Goal: Navigation & Orientation: Find specific page/section

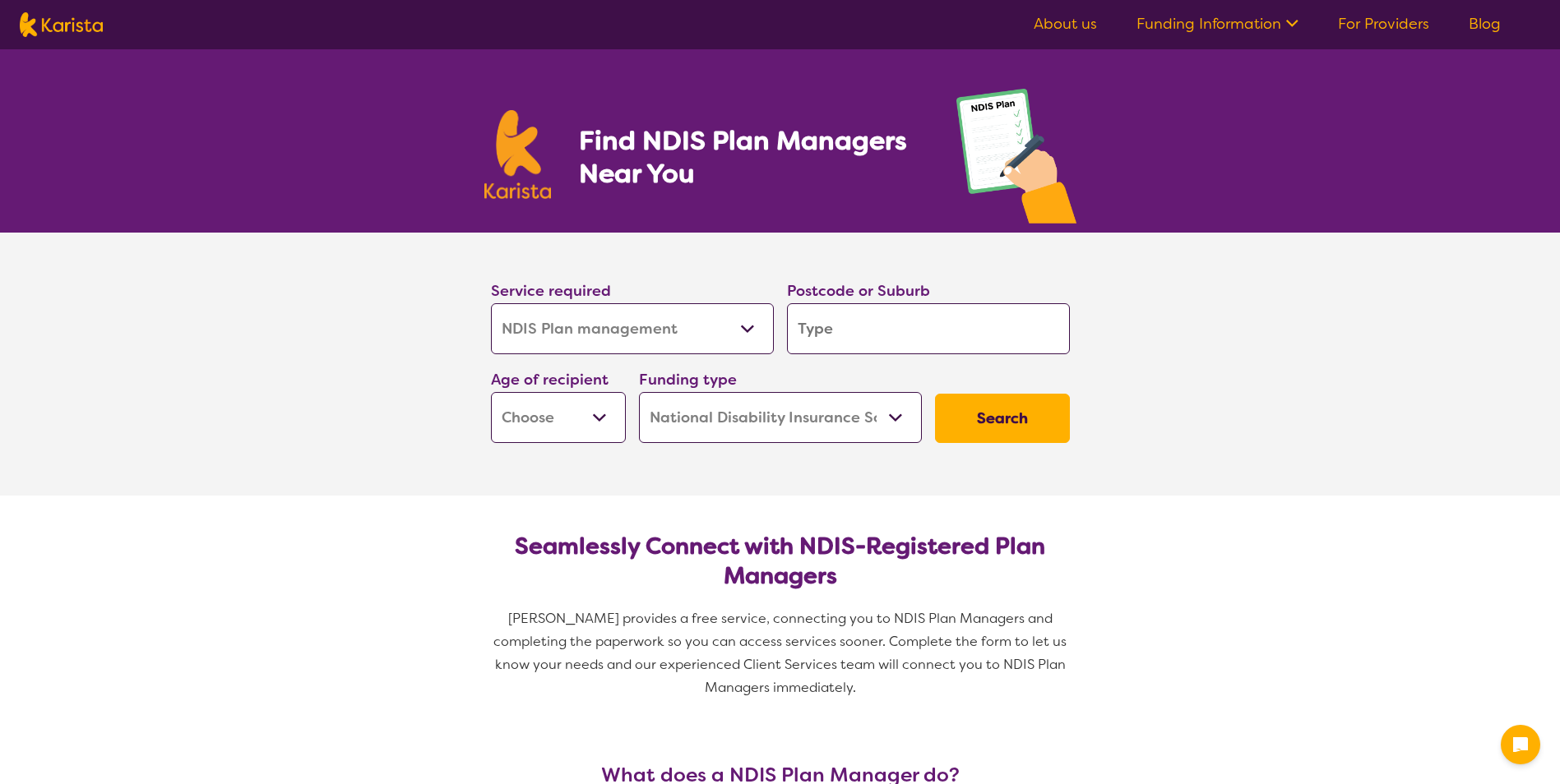
select select "NDIS Plan management"
select select "NDIS"
select select "NDIS Plan management"
select select "NDIS"
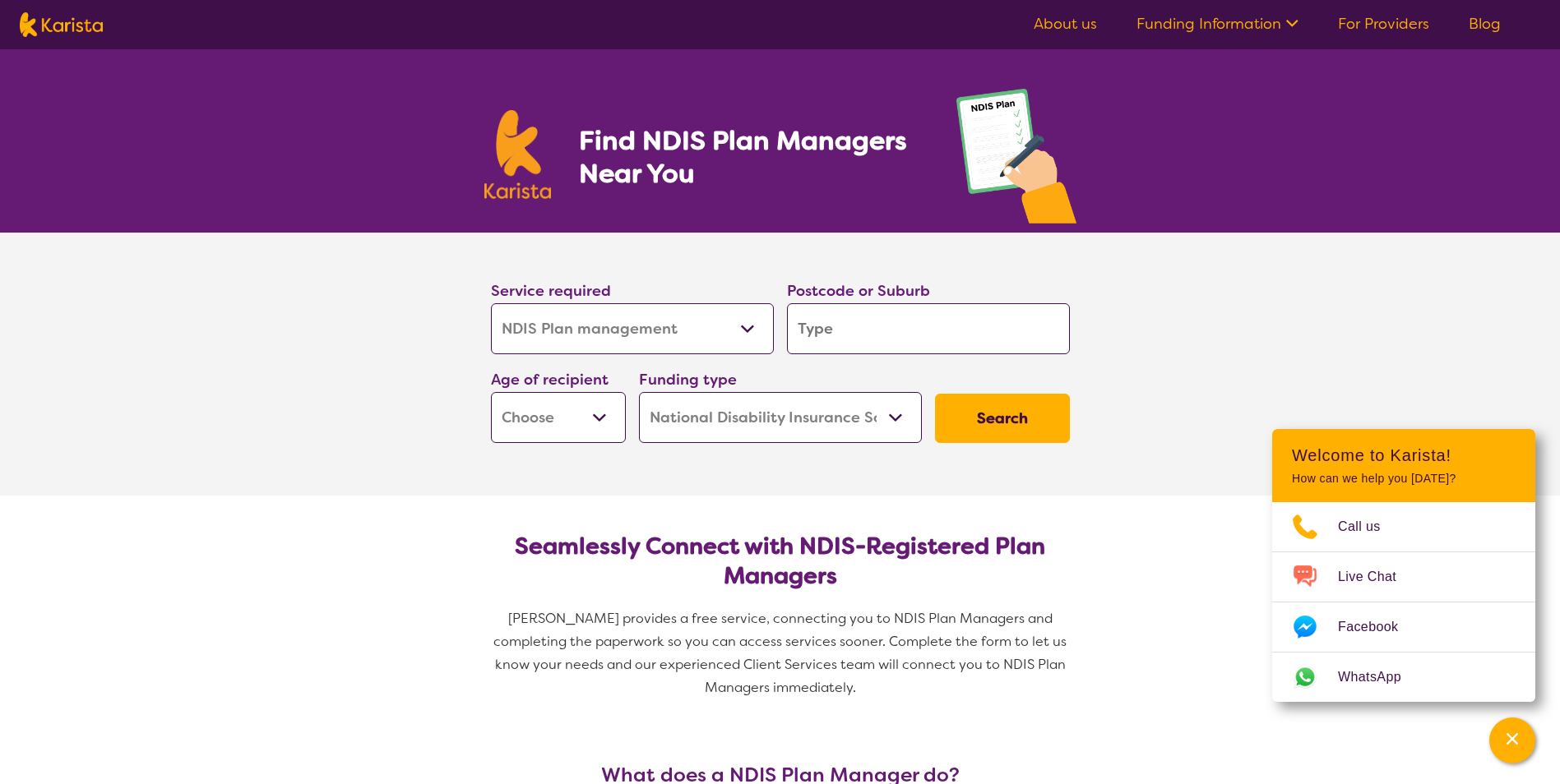
click at [747, 329] on select "Allied Health Assistant Assessment ([MEDICAL_DATA] or [MEDICAL_DATA]) Behaviour…" at bounding box center [632, 329] width 283 height 51
select select "Support worker"
click at [491, 304] on select "Allied Health Assistant Assessment (ADHD or Autism) Behaviour support Counselli…" at bounding box center [632, 329] width 283 height 51
select select "Support worker"
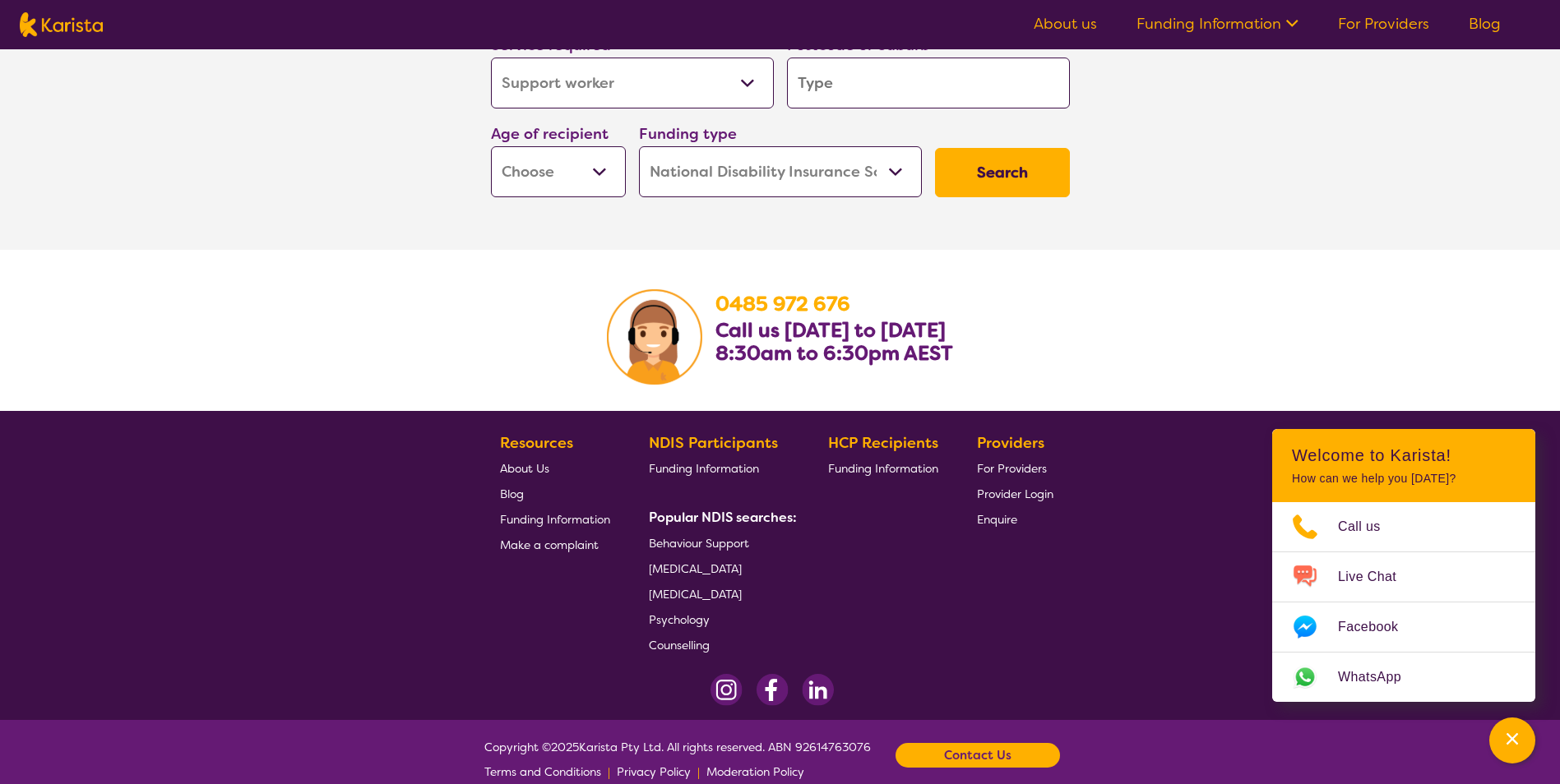
scroll to position [2849, 0]
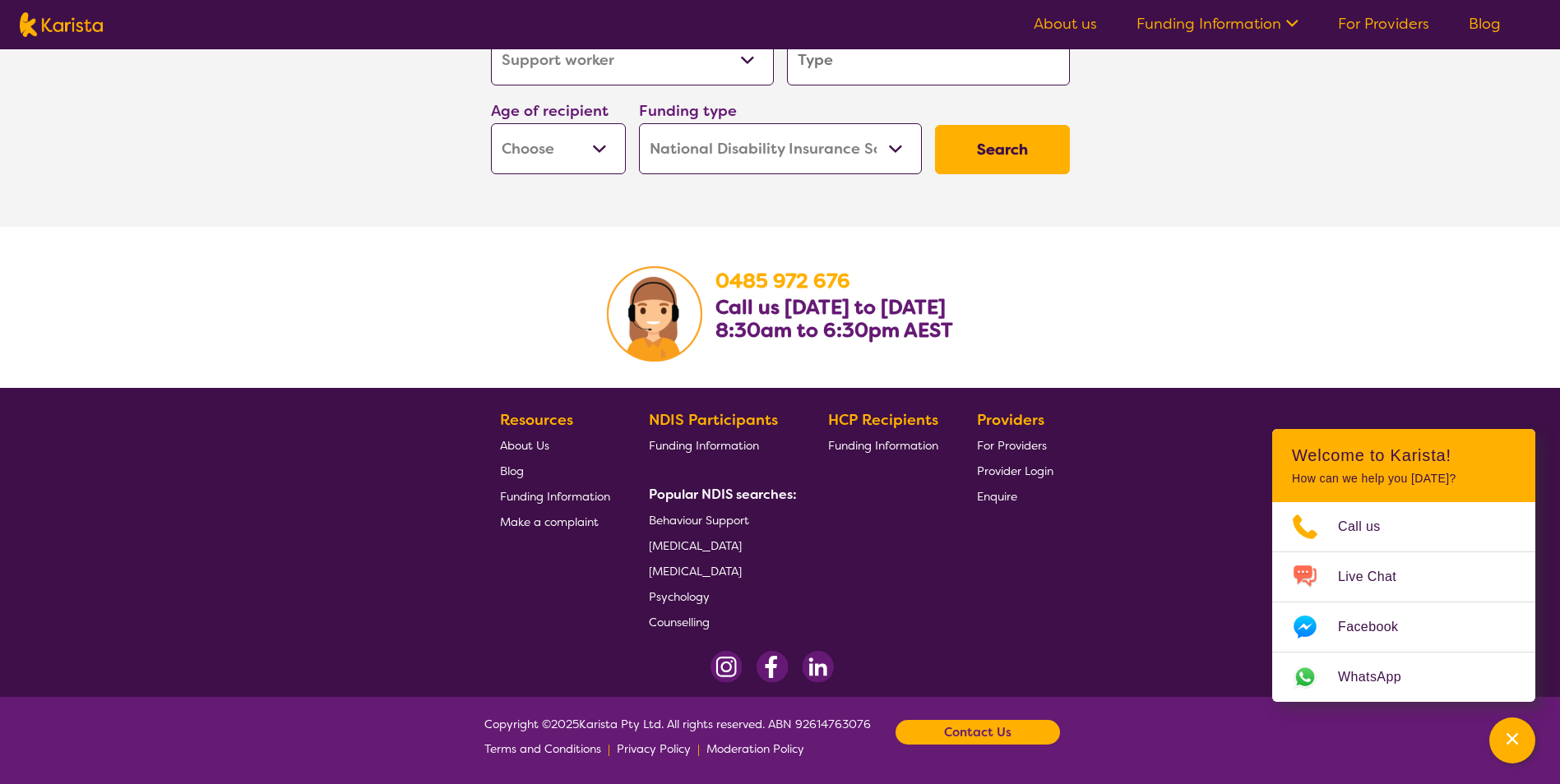
click at [1013, 443] on span "For Providers" at bounding box center [1012, 445] width 70 height 15
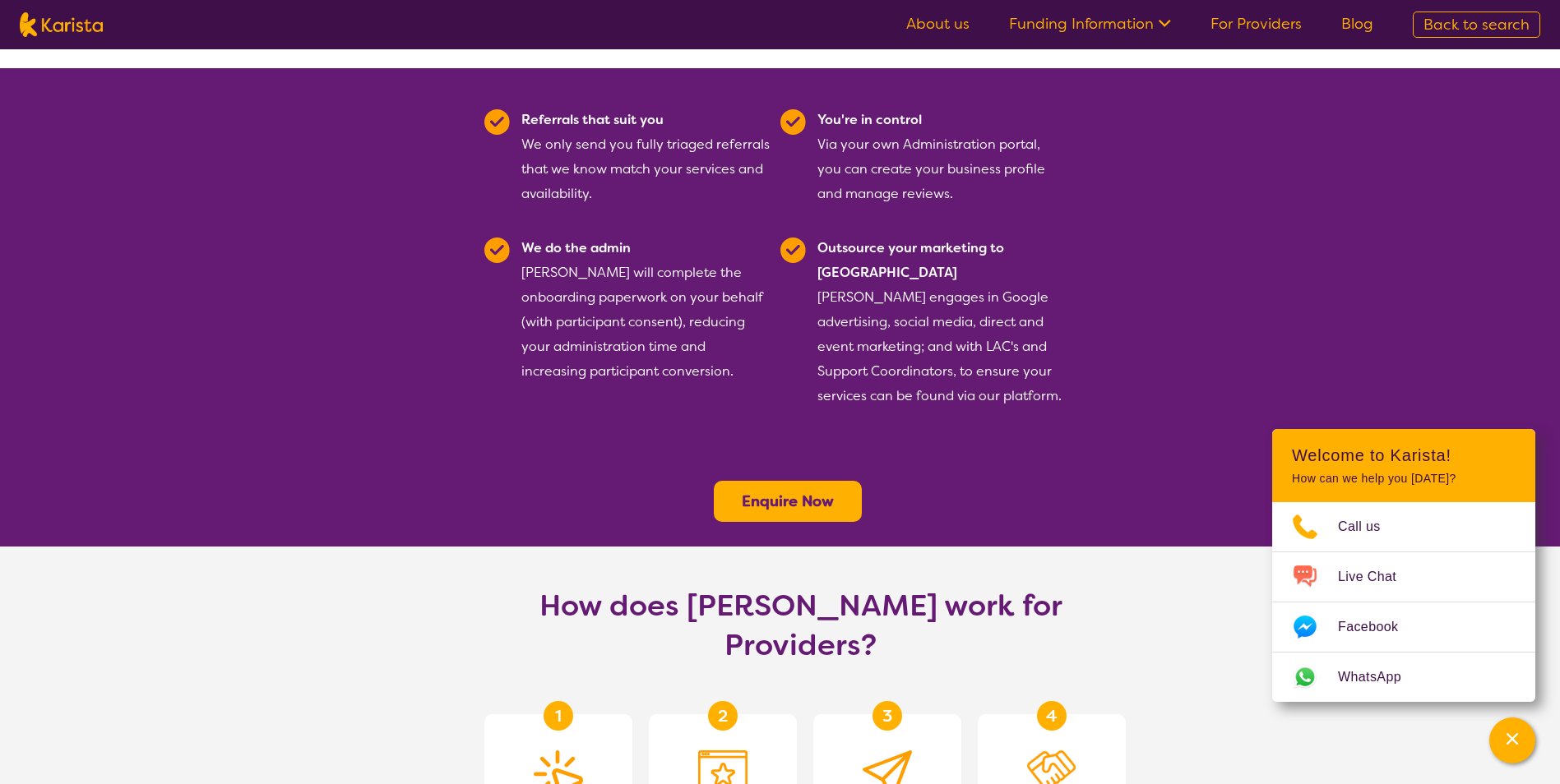
scroll to position [377, 0]
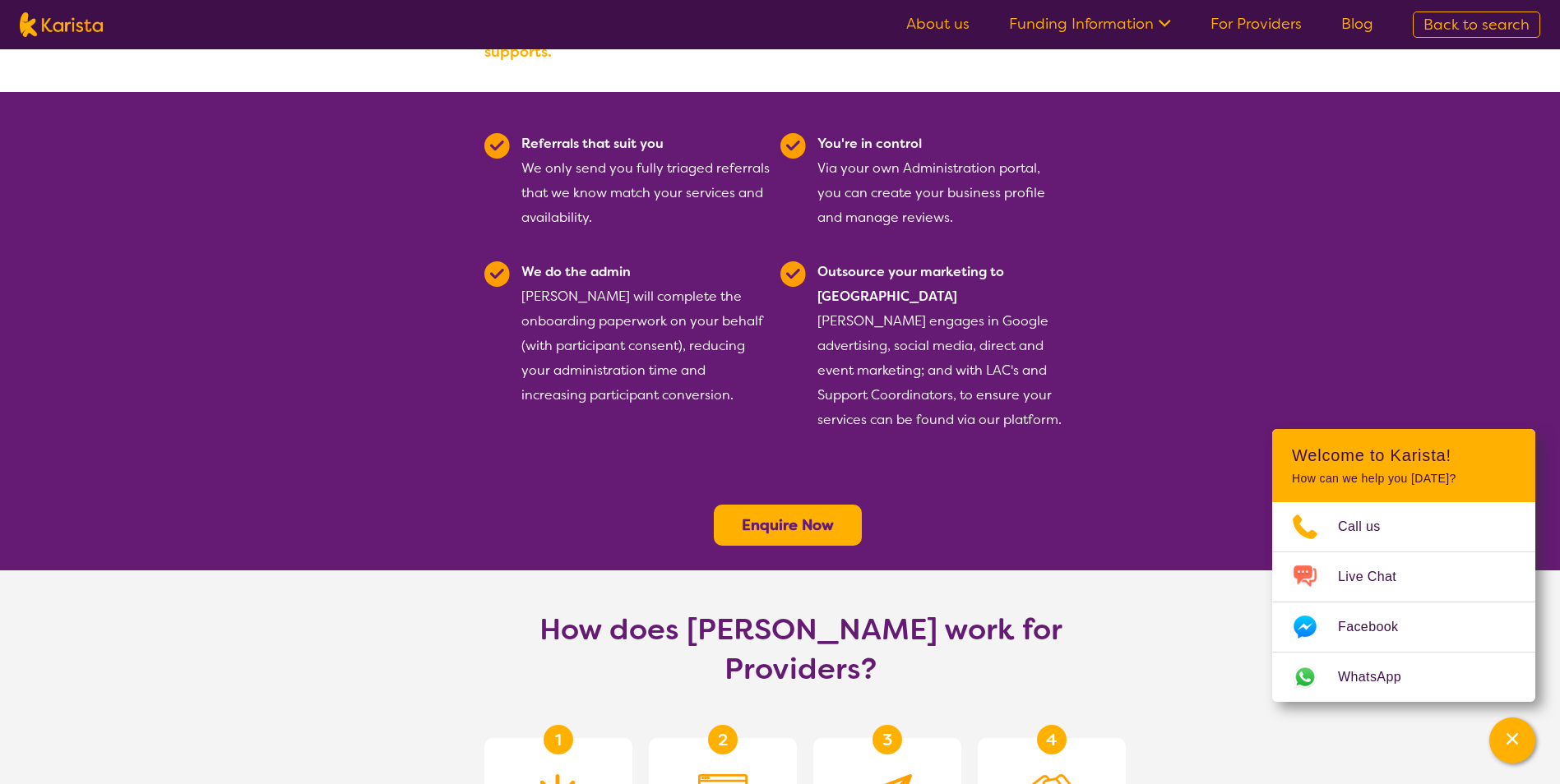
click at [1270, 25] on link "For Providers" at bounding box center [1256, 23] width 91 height 20
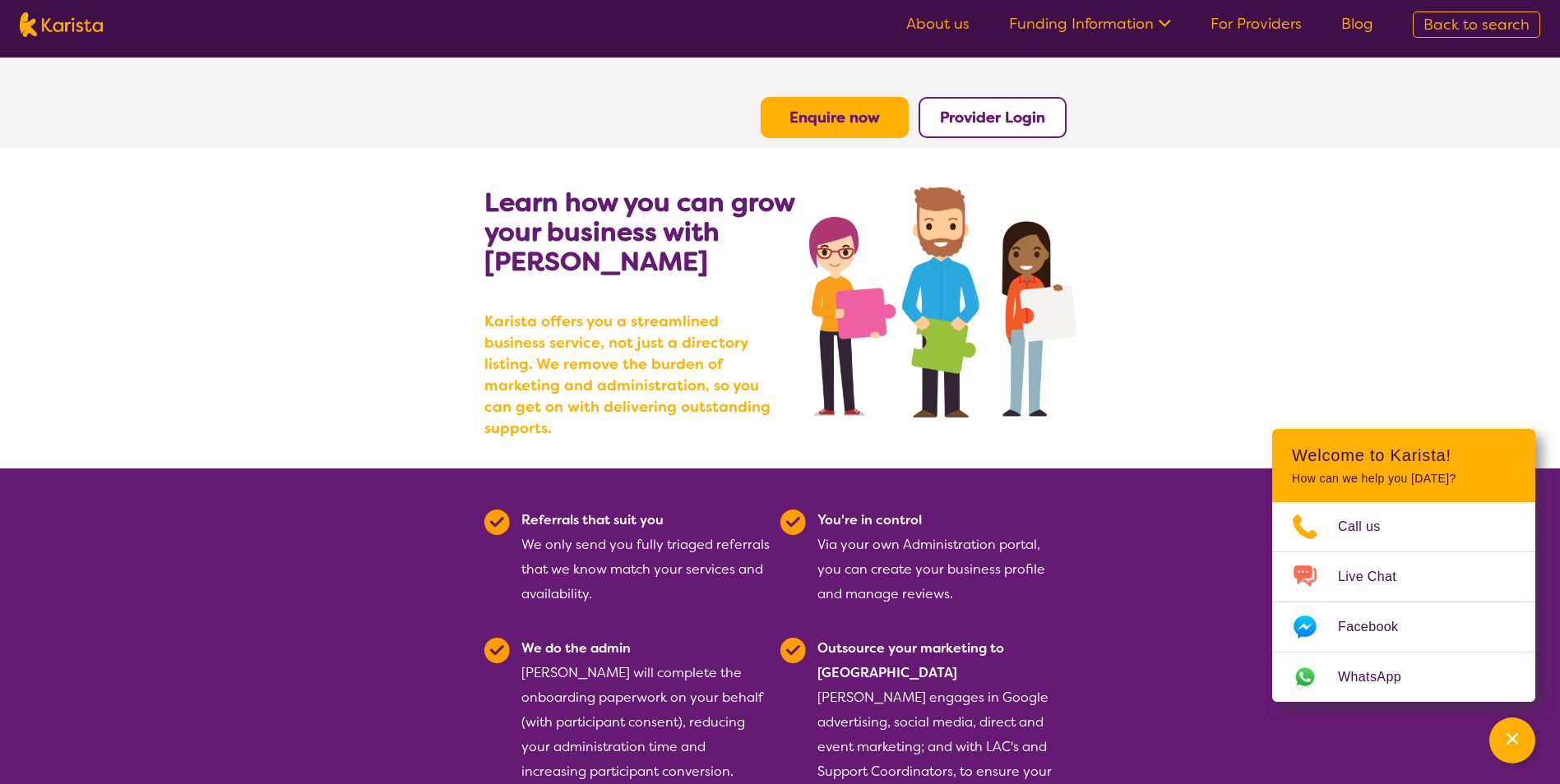
click at [1166, 21] on icon at bounding box center [1163, 21] width 17 height 17
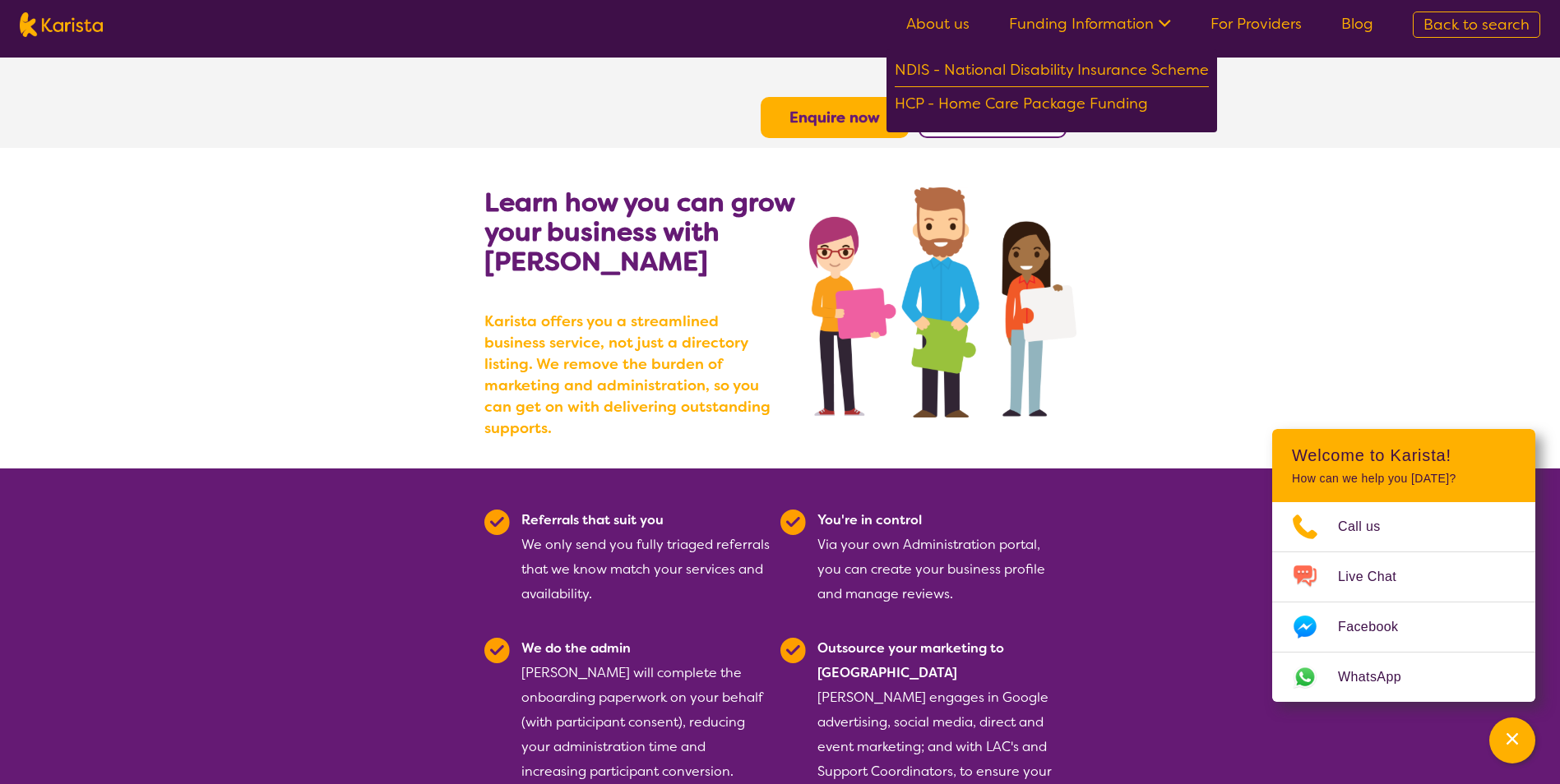
click at [940, 23] on link "About us" at bounding box center [938, 23] width 63 height 20
